Goal: Book appointment/travel/reservation

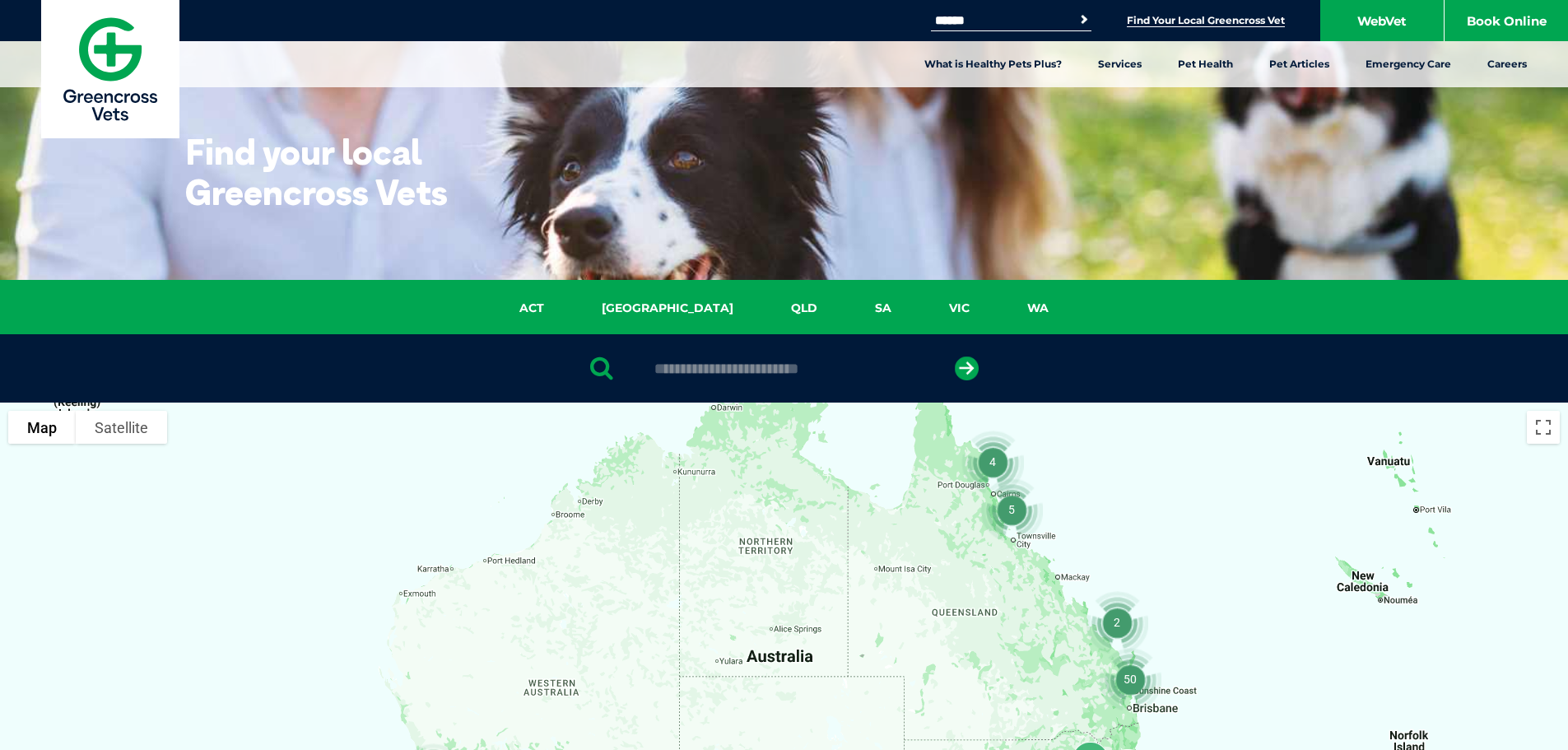
click at [125, 98] on img at bounding box center [110, 69] width 138 height 138
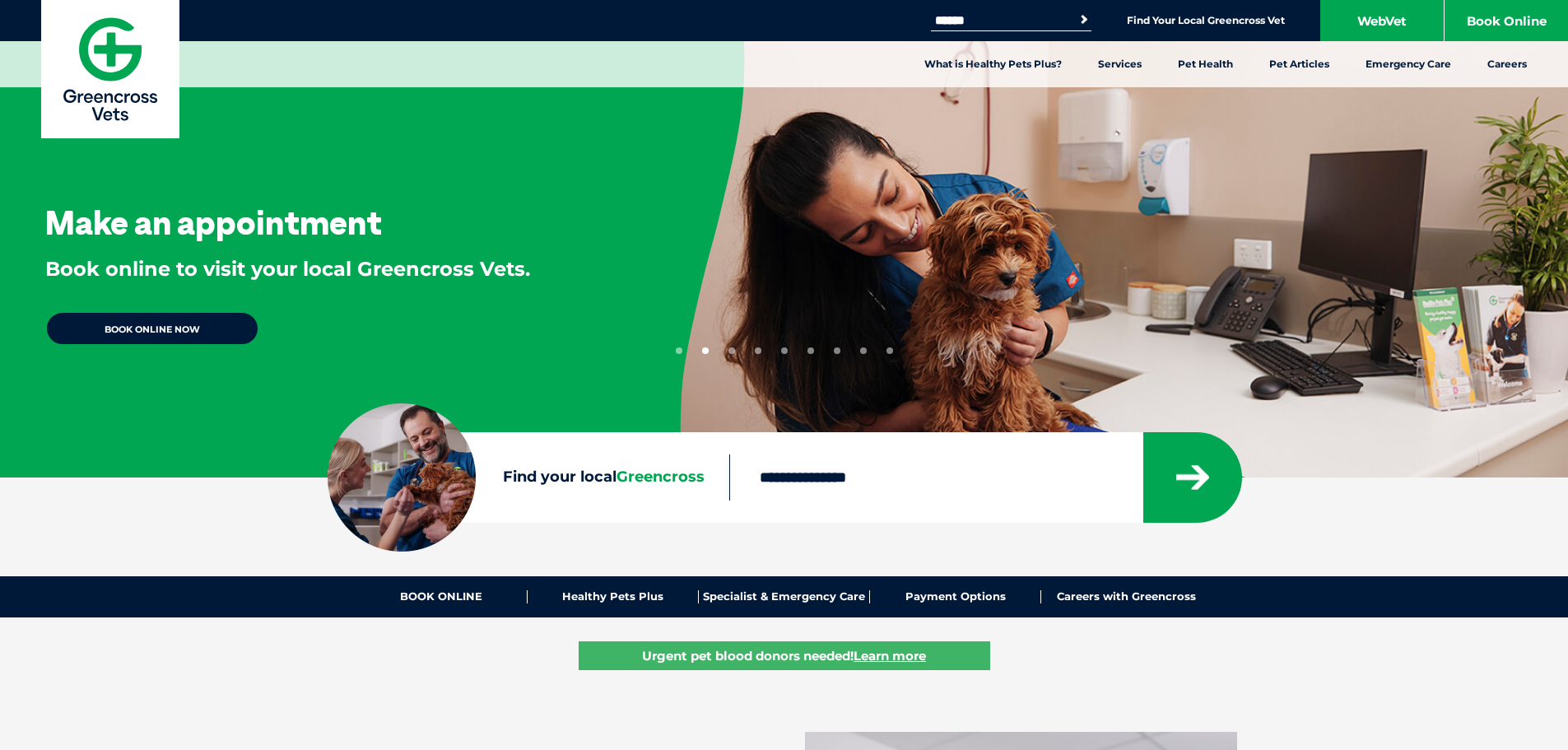
click at [679, 350] on button "1" at bounding box center [679, 350] width 6 height 6
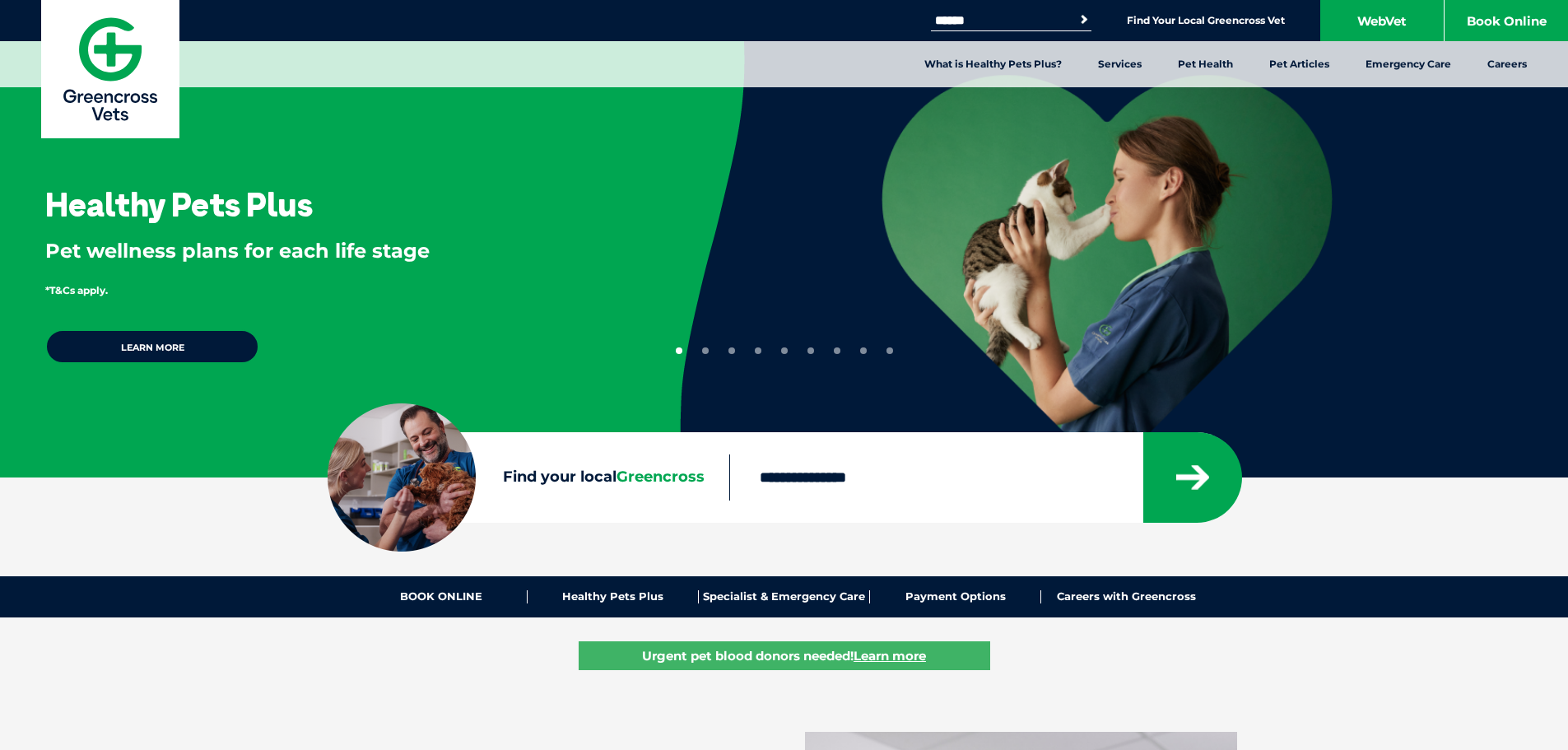
click at [733, 353] on button "3" at bounding box center [731, 350] width 6 height 6
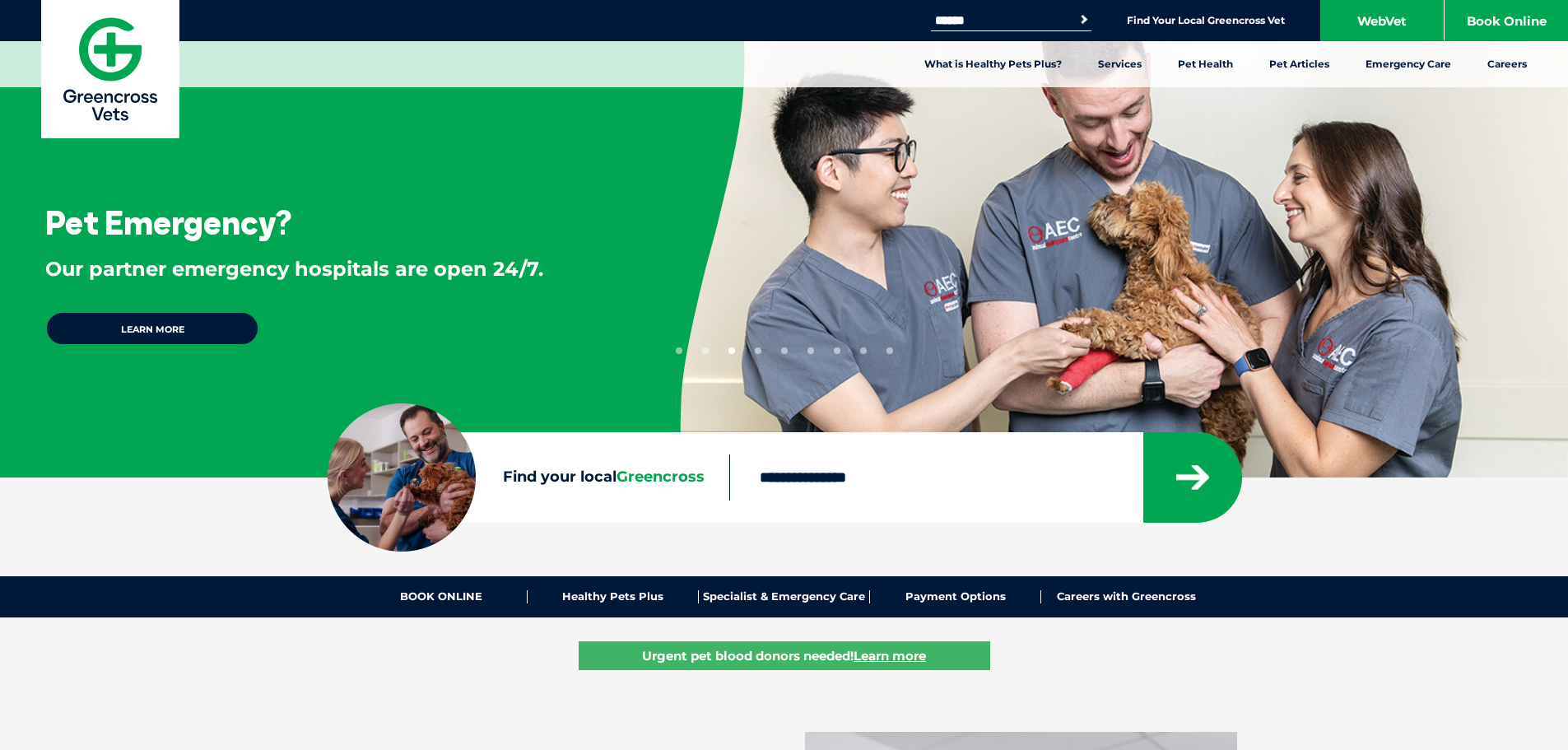
click at [759, 351] on button "4" at bounding box center [758, 350] width 6 height 6
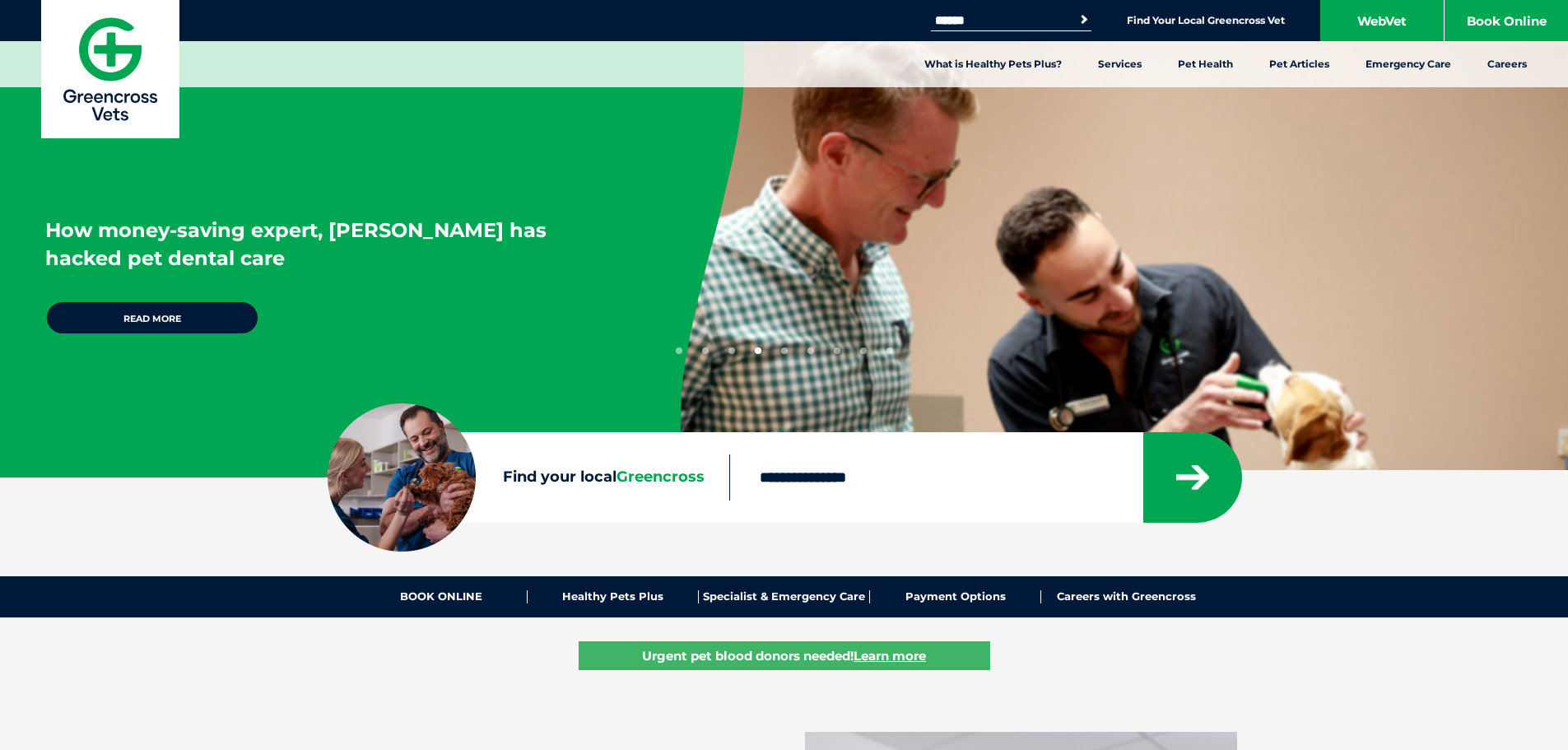
click at [788, 352] on button "5" at bounding box center [784, 350] width 6 height 6
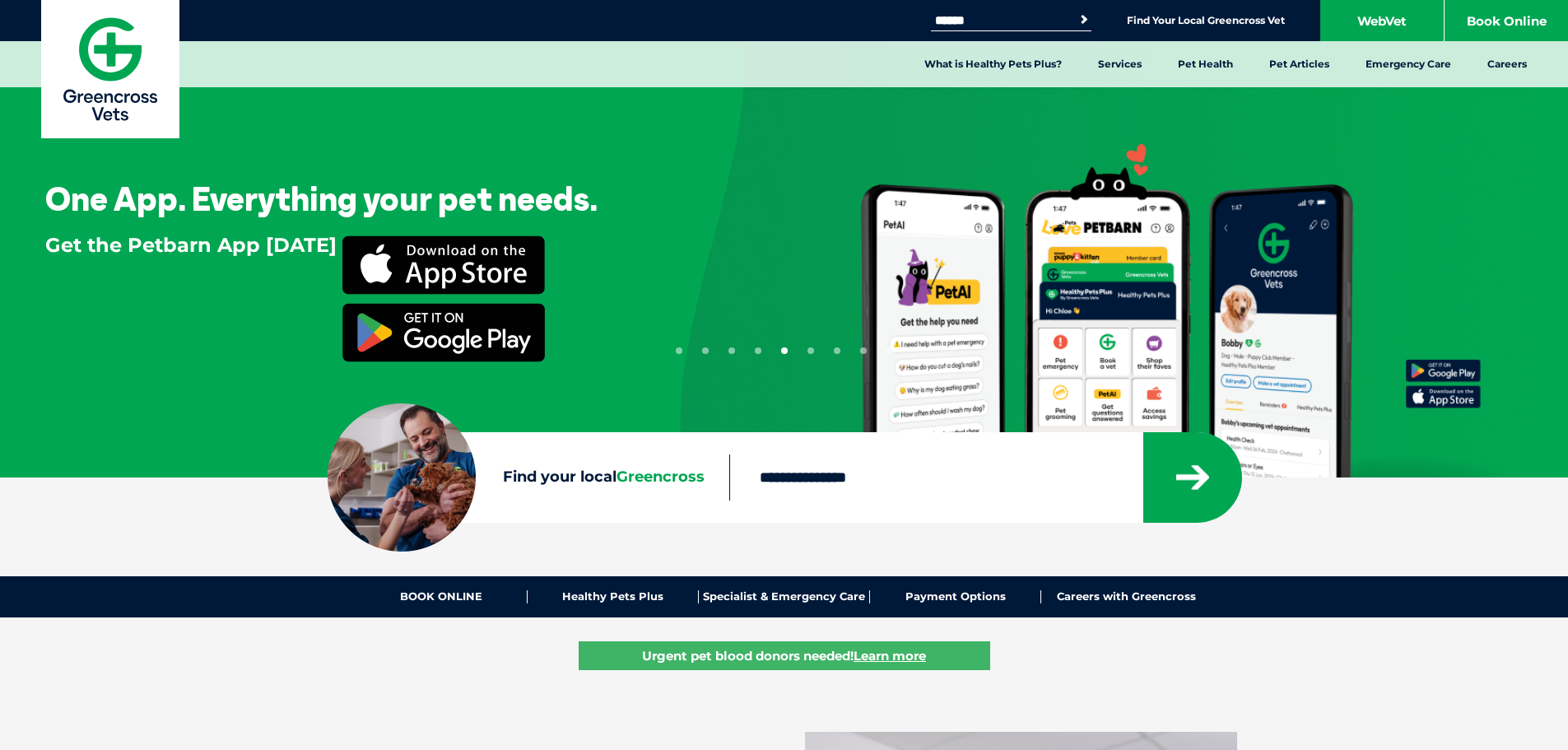
click at [760, 352] on button "4" at bounding box center [758, 350] width 6 height 6
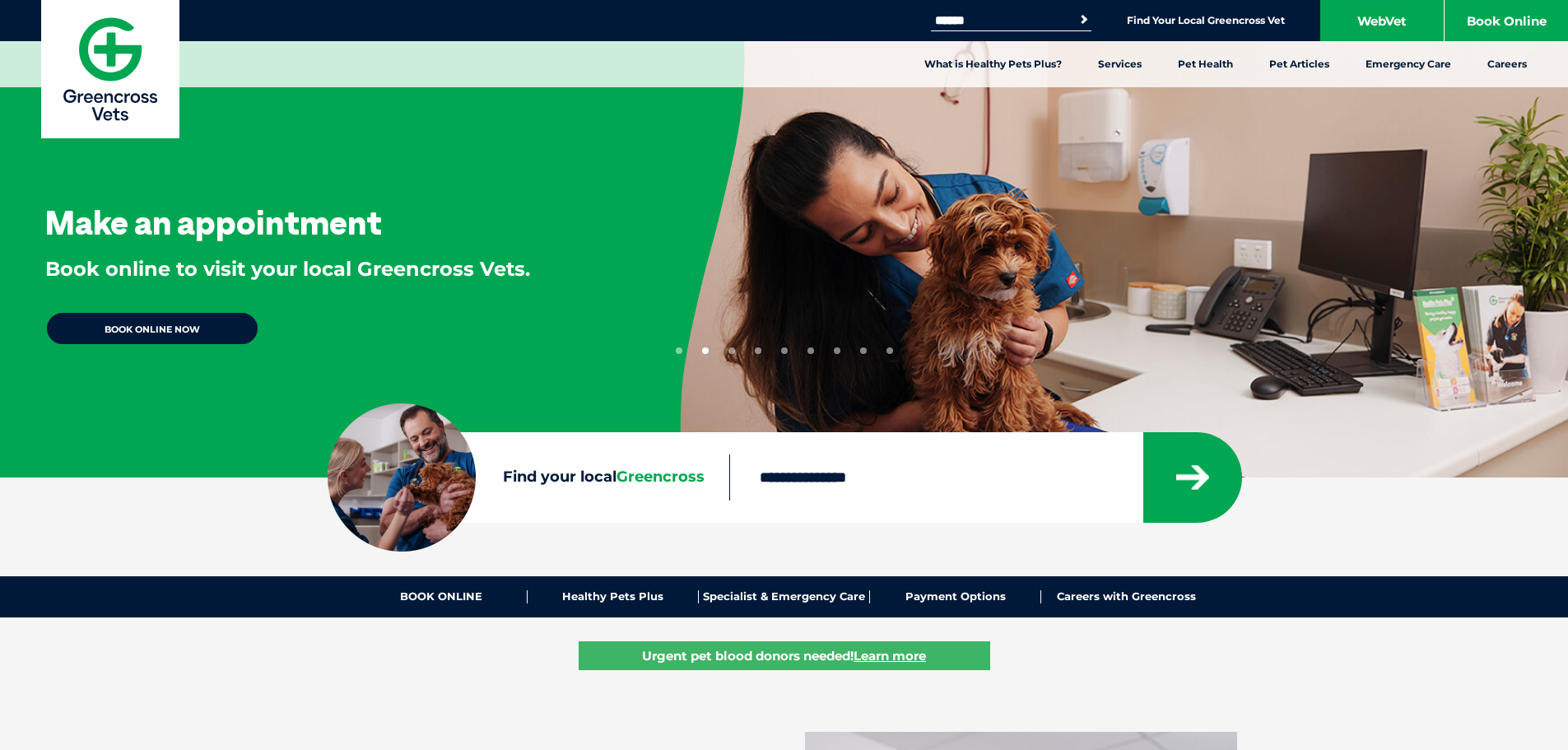
click at [894, 349] on div "Make an appointment Book online to visit your local Greencross Vets. BOOK ONLIN…" at bounding box center [784, 247] width 1568 height 494
click at [892, 355] on div "Make an appointment Book online to visit your local Greencross Vets. BOOK ONLIN…" at bounding box center [784, 247] width 1568 height 494
click at [891, 353] on button "9" at bounding box center [889, 350] width 6 height 6
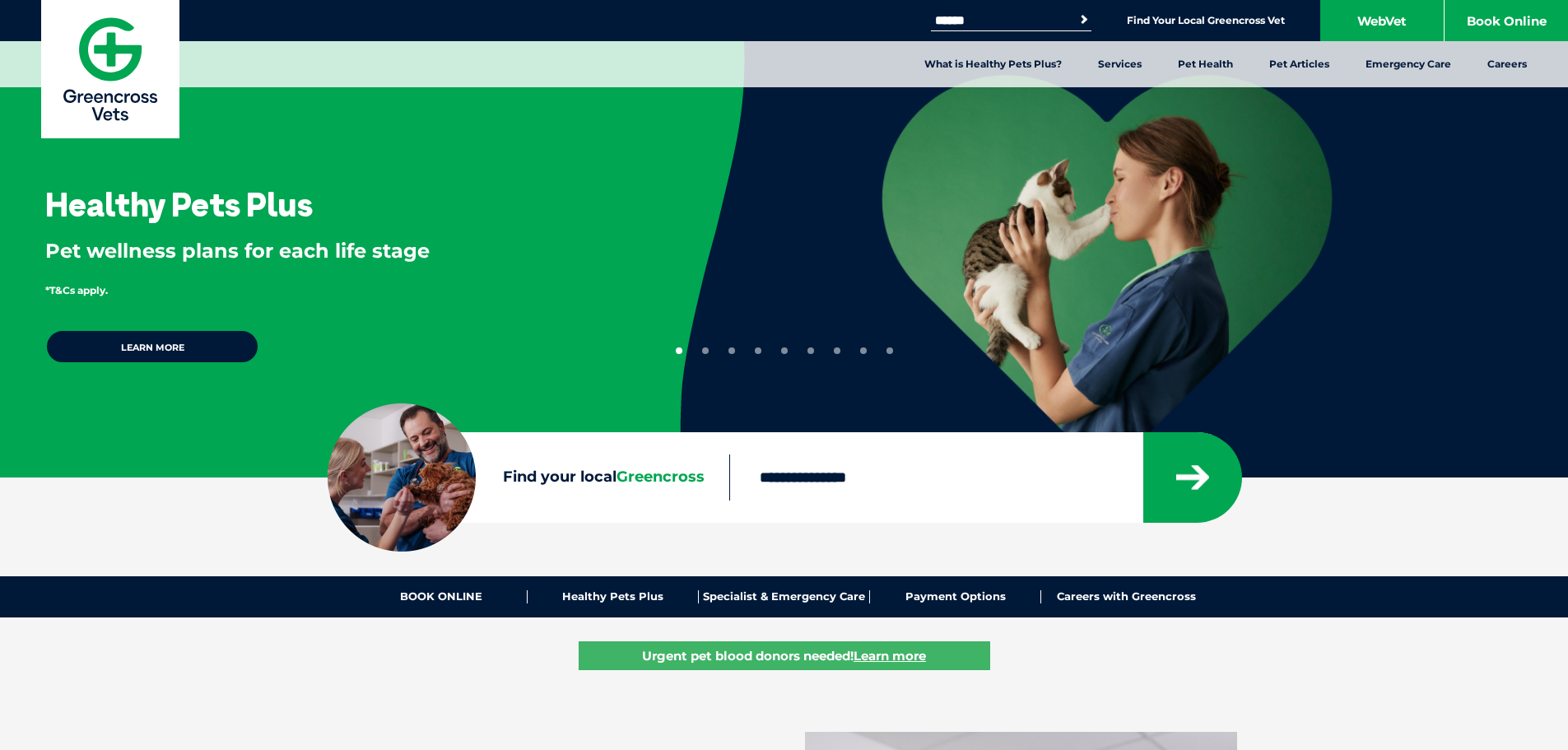
click at [896, 346] on div "Healthy Pets Plus Pet wellness plans for each life stage *T&Cs apply. Learn mor…" at bounding box center [784, 238] width 1568 height 477
